Goal: Navigation & Orientation: Find specific page/section

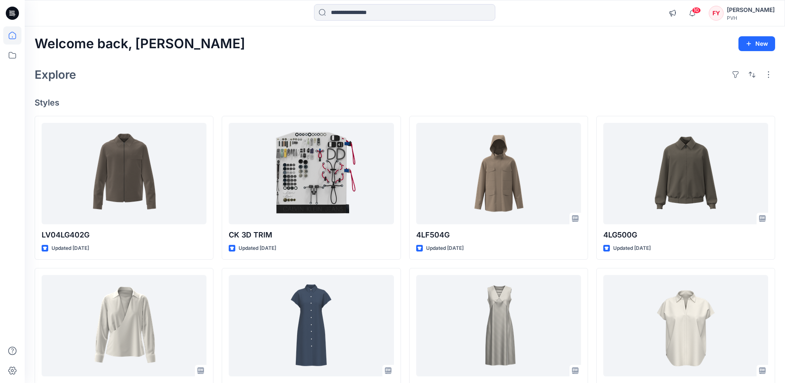
drag, startPoint x: 166, startPoint y: 84, endPoint x: 158, endPoint y: 84, distance: 7.8
click at [165, 84] on div "Explore" at bounding box center [405, 75] width 740 height 20
click at [10, 60] on icon at bounding box center [12, 55] width 18 height 18
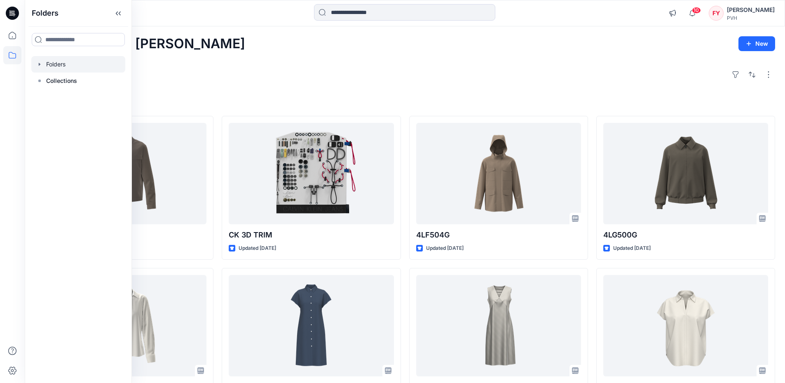
click at [67, 61] on div at bounding box center [78, 64] width 94 height 16
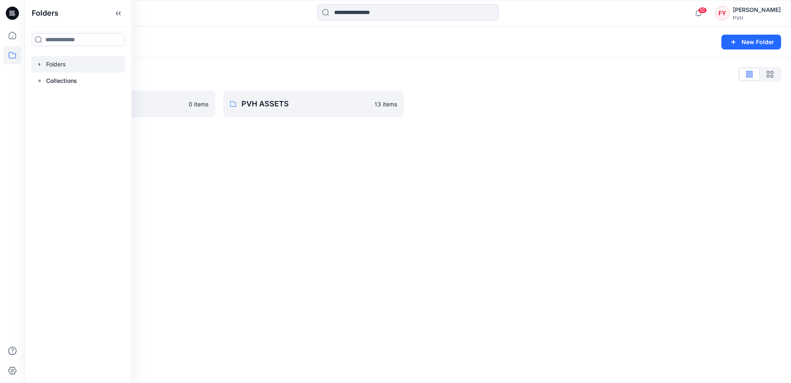
drag, startPoint x: 382, startPoint y: 236, endPoint x: 371, endPoint y: 231, distance: 11.6
click at [381, 236] on div "Folders New Folder Folders List [PERSON_NAME] 0 items PVH ASSETS 13 items" at bounding box center [408, 204] width 766 height 356
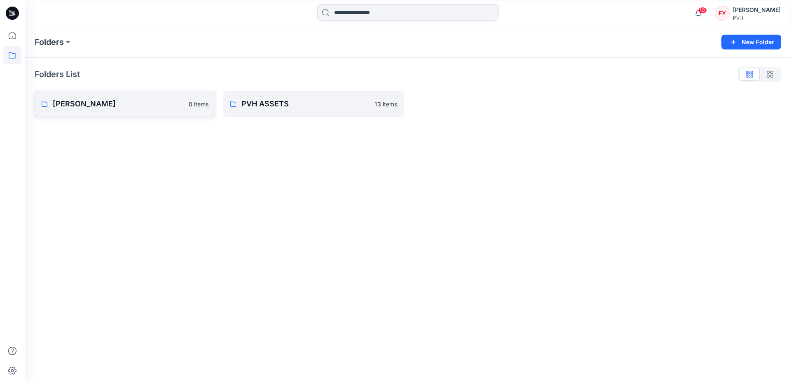
click at [154, 108] on p "[PERSON_NAME]" at bounding box center [118, 104] width 131 height 12
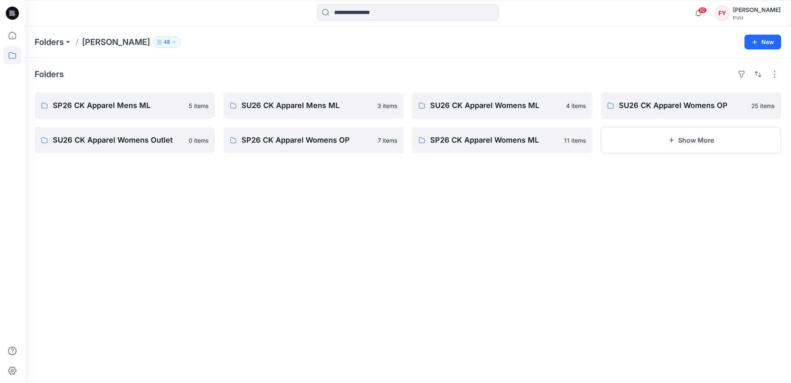
click at [261, 248] on div "Folders SP26 CK Apparel Mens ML 5 items SU26 CK Apparel Womens Outlet 0 items S…" at bounding box center [408, 220] width 766 height 325
drag, startPoint x: 309, startPoint y: 302, endPoint x: 289, endPoint y: 321, distance: 28.6
click at [309, 302] on div "Folders SP26 CK Apparel Mens ML 5 items SU26 CK Apparel Womens Outlet 0 items S…" at bounding box center [408, 220] width 766 height 325
